Goal: Task Accomplishment & Management: Manage account settings

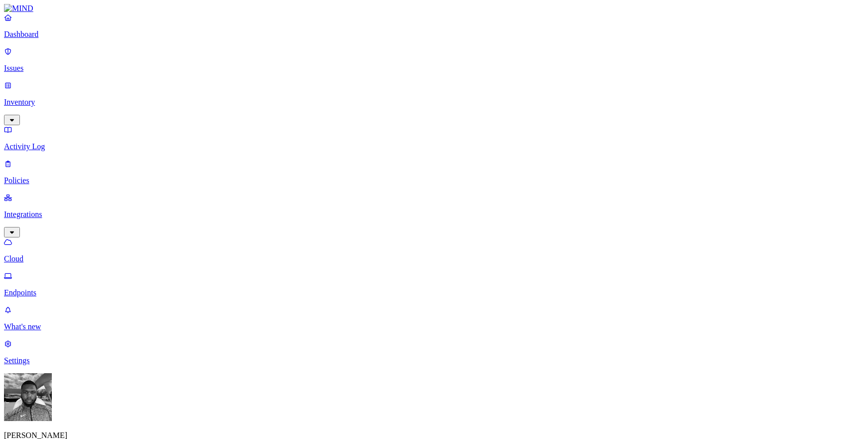
click at [59, 176] on p "Policies" at bounding box center [430, 180] width 853 height 9
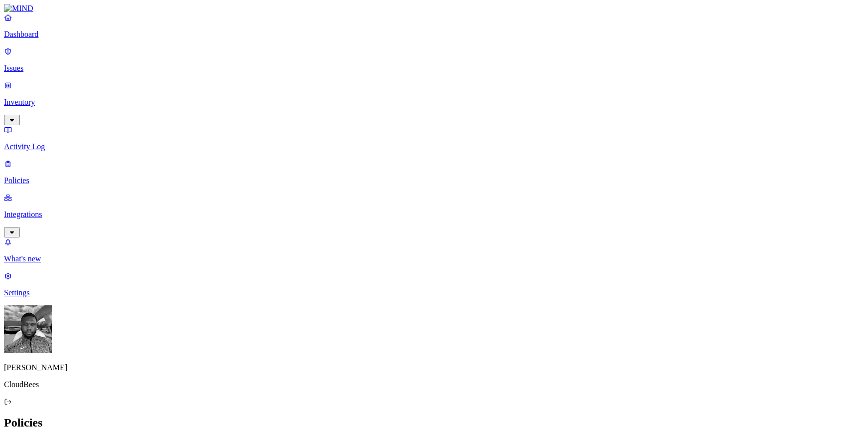
scroll to position [198, 0]
click at [44, 210] on p "Integrations" at bounding box center [430, 214] width 853 height 9
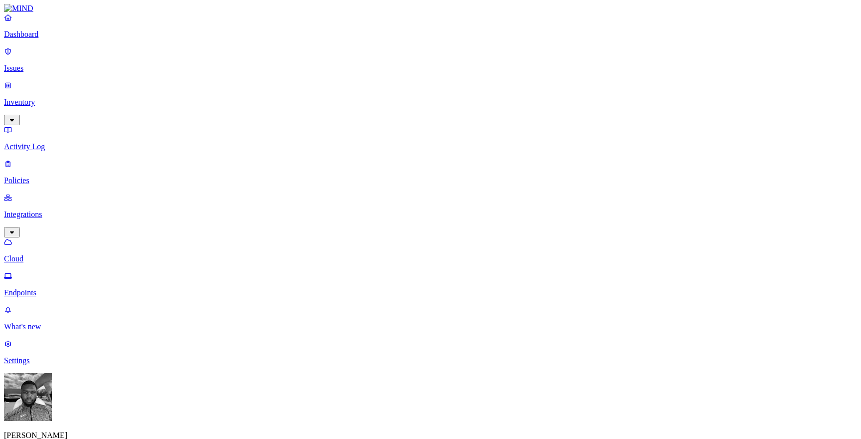
click at [53, 288] on p "Endpoints" at bounding box center [430, 292] width 853 height 9
click at [44, 254] on p "Cloud" at bounding box center [430, 258] width 853 height 9
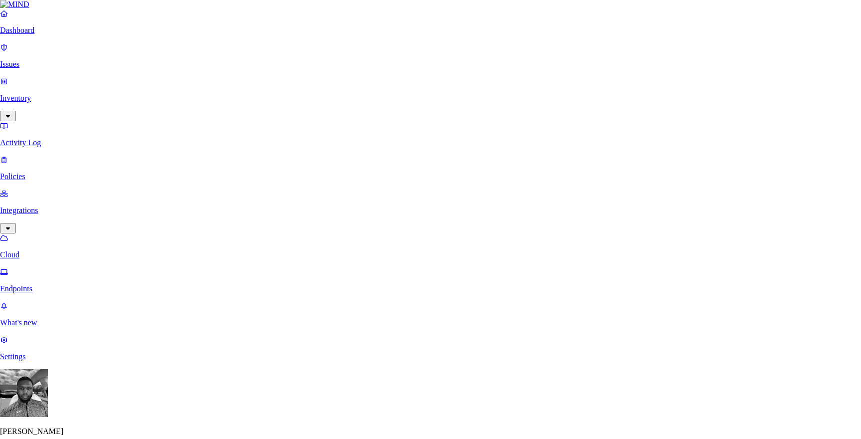
type input "okta"
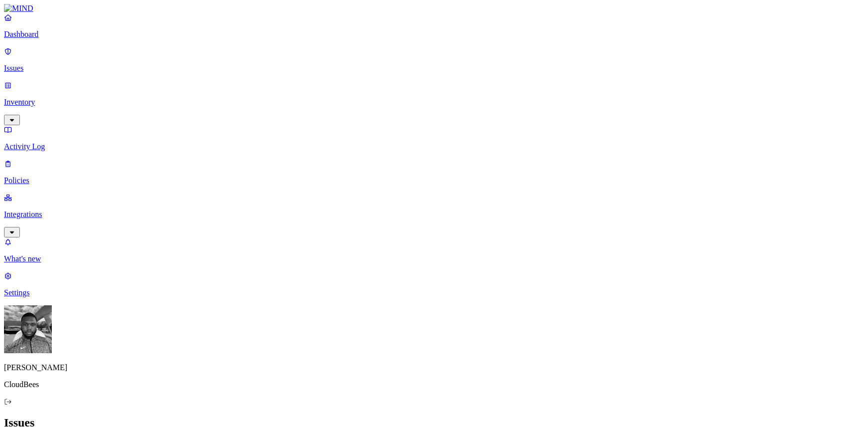
click at [75, 176] on p "Policies" at bounding box center [430, 180] width 853 height 9
click at [234, 95] on span "Endpoint" at bounding box center [235, 99] width 29 height 8
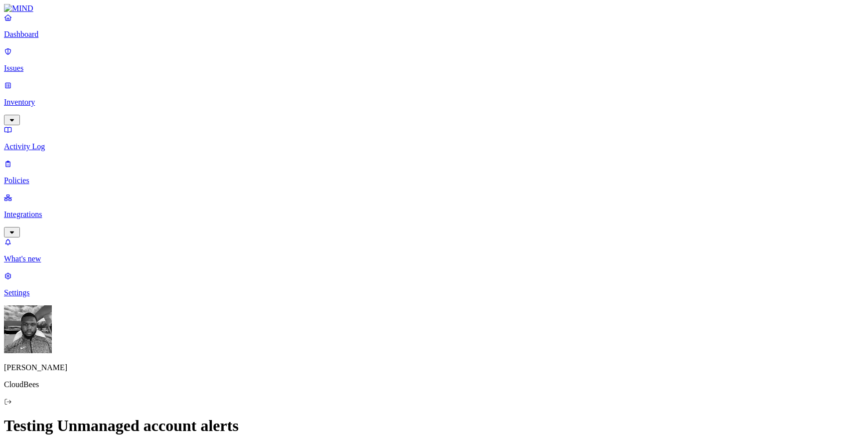
click at [31, 142] on p "Activity Log" at bounding box center [430, 146] width 853 height 9
drag, startPoint x: 688, startPoint y: 207, endPoint x: 781, endPoint y: 210, distance: 93.3
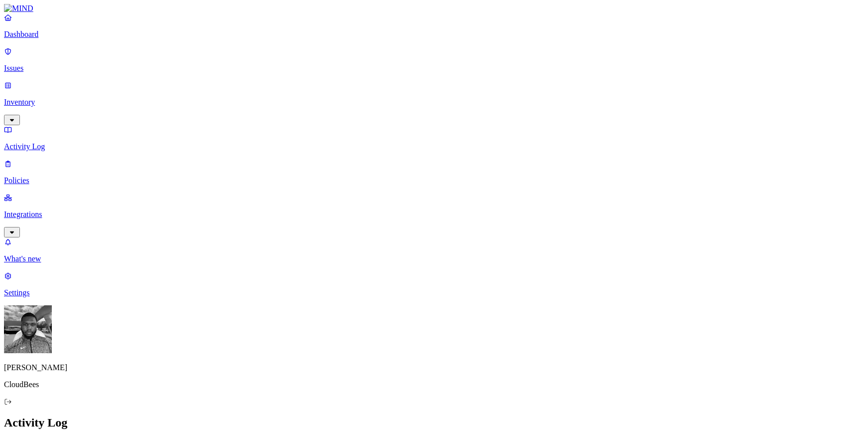
scroll to position [256, 0]
drag, startPoint x: 685, startPoint y: 206, endPoint x: 783, endPoint y: 208, distance: 97.7
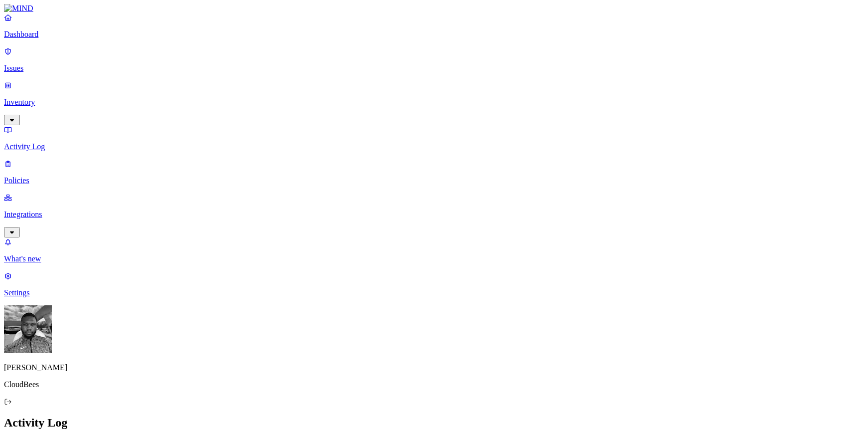
copy div "Openai-Okta-Drive-Integration"
click at [85, 210] on p "Integrations" at bounding box center [430, 214] width 853 height 9
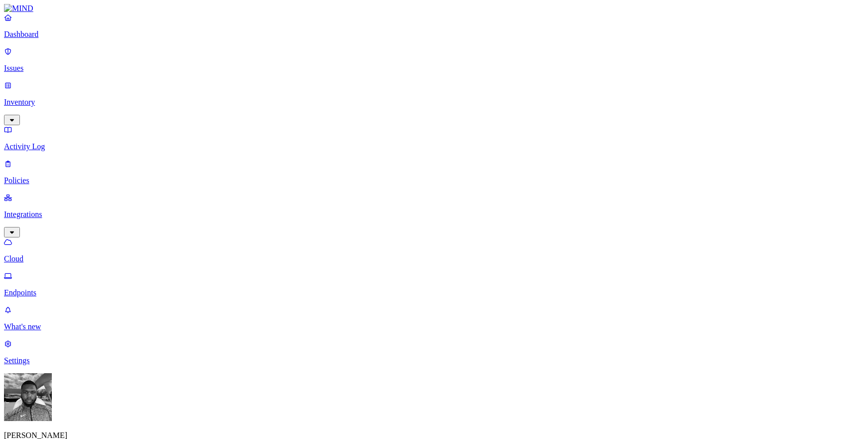
click at [80, 288] on p "Endpoints" at bounding box center [430, 292] width 853 height 9
click at [30, 176] on p "Policies" at bounding box center [430, 180] width 853 height 9
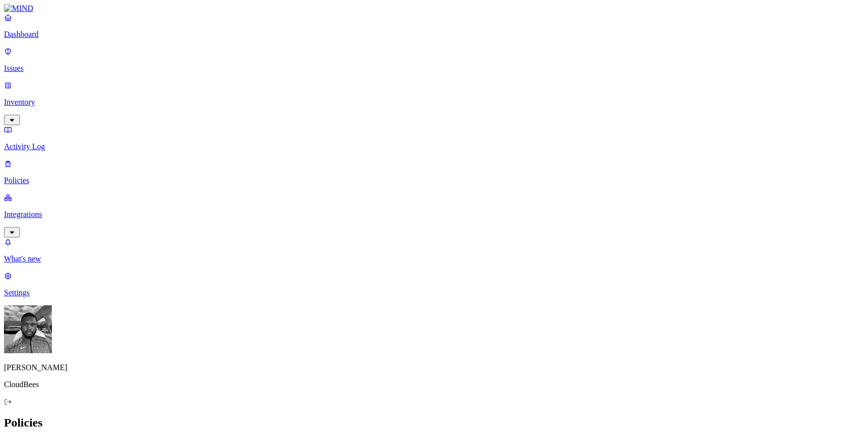
click at [221, 77] on div "Endpoint" at bounding box center [221, 90] width 0 height 27
